Goal: Transaction & Acquisition: Purchase product/service

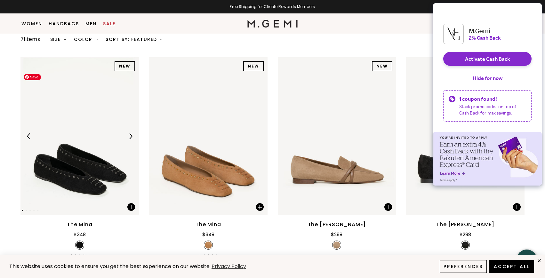
scroll to position [67, 0]
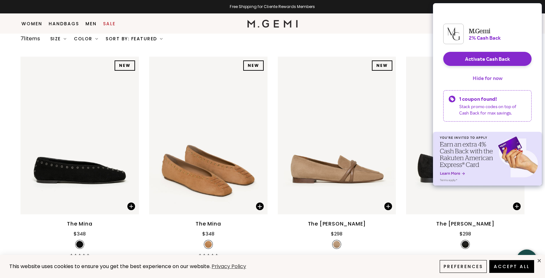
click at [494, 81] on button "Hide for now" at bounding box center [488, 78] width 40 height 14
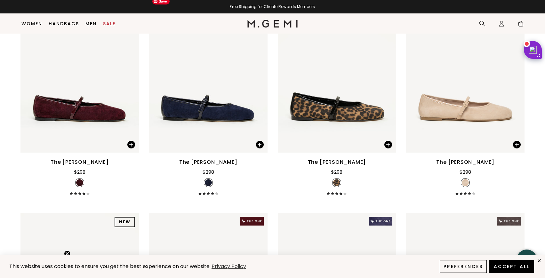
scroll to position [1237, 0]
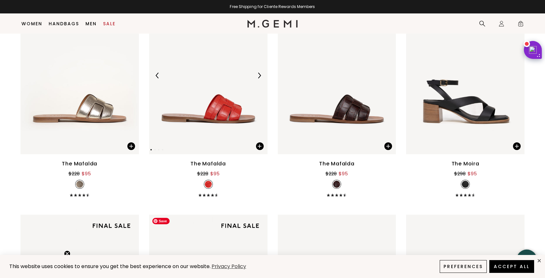
scroll to position [1448, 0]
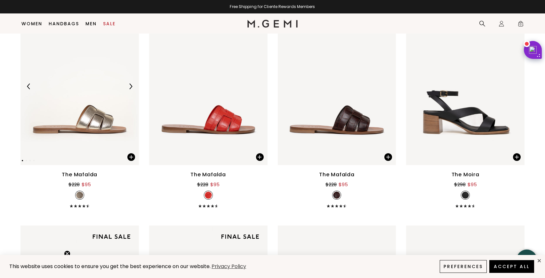
click at [109, 90] on div at bounding box center [79, 86] width 118 height 10
click at [69, 84] on div at bounding box center [79, 86] width 118 height 10
click at [76, 173] on div "The Mafalda" at bounding box center [80, 175] width 36 height 8
click at [519, 267] on button "Accept All" at bounding box center [511, 266] width 47 height 13
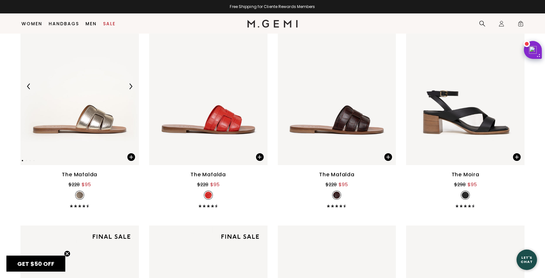
scroll to position [0, 0]
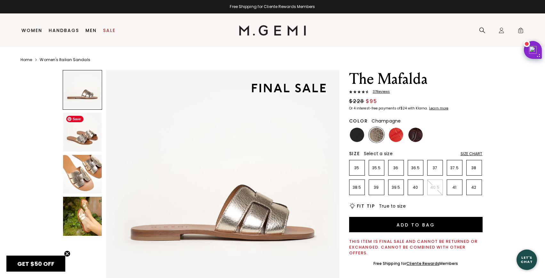
click at [85, 126] on img at bounding box center [82, 132] width 39 height 39
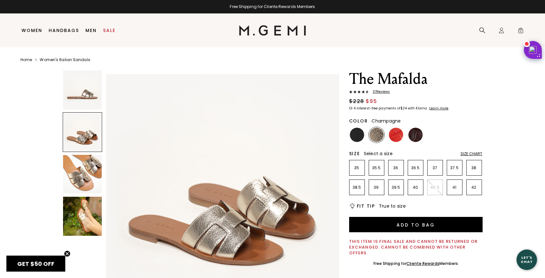
scroll to position [239, 0]
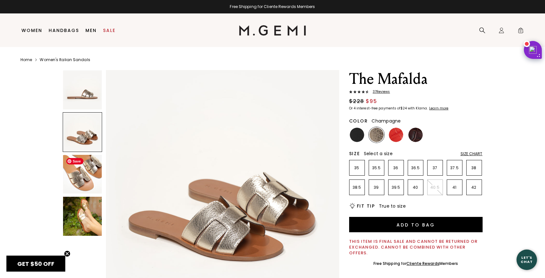
click at [85, 170] on img at bounding box center [82, 174] width 39 height 39
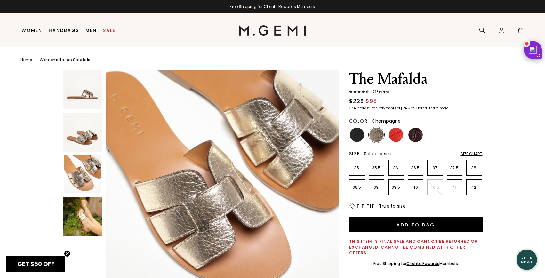
scroll to position [479, 0]
click at [418, 137] on img at bounding box center [415, 135] width 14 height 14
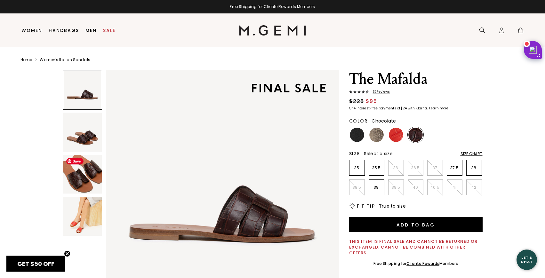
click at [93, 177] on img at bounding box center [82, 174] width 39 height 39
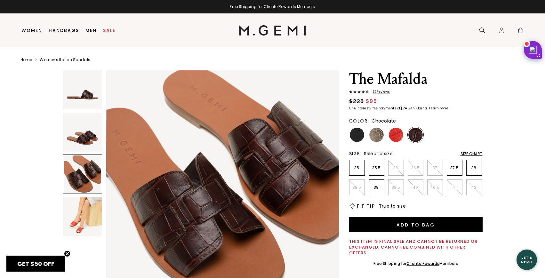
scroll to position [479, 0]
click at [90, 138] on img at bounding box center [82, 132] width 39 height 39
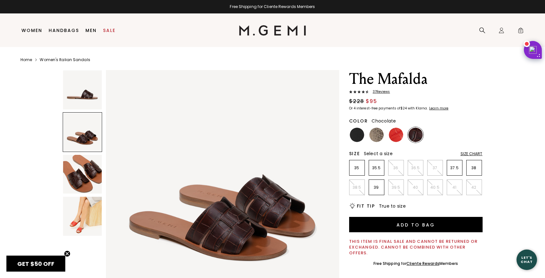
scroll to position [239, 0]
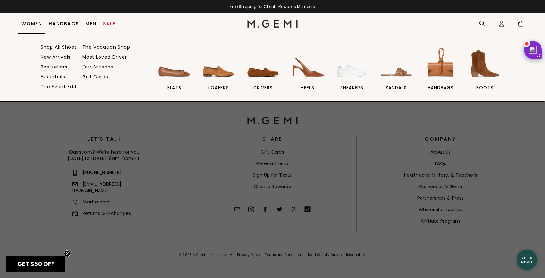
click at [398, 71] on img at bounding box center [396, 64] width 36 height 36
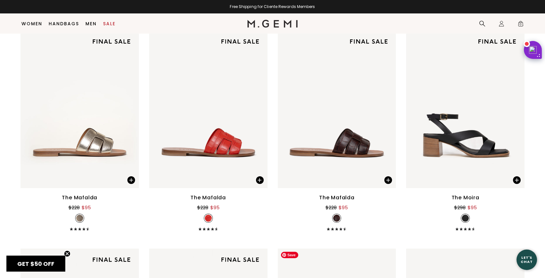
scroll to position [1425, 0]
